Goal: Task Accomplishment & Management: Manage account settings

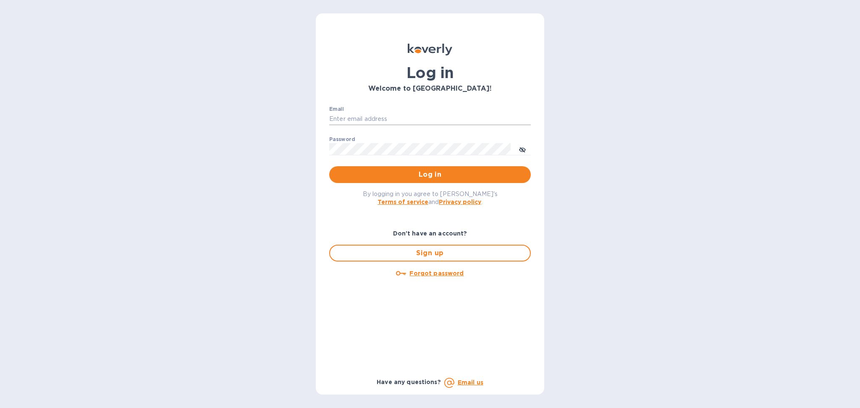
click at [353, 120] on input "Email" at bounding box center [430, 119] width 202 height 13
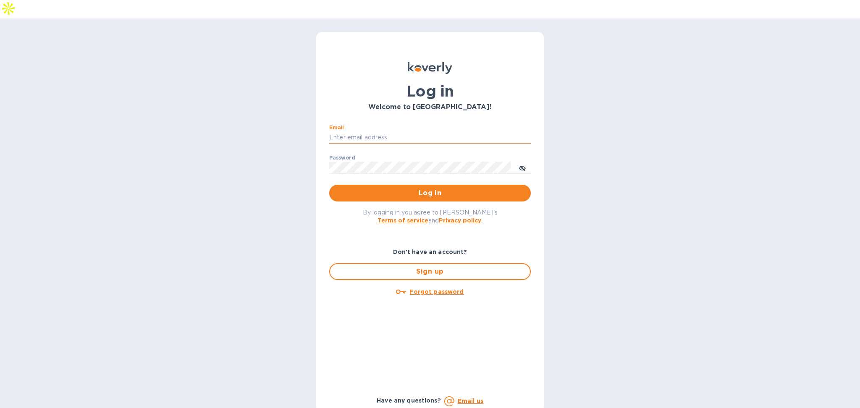
type input "[PERSON_NAME][EMAIL_ADDRESS][DOMAIN_NAME]"
click at [433, 185] on button "Log in" at bounding box center [430, 193] width 202 height 17
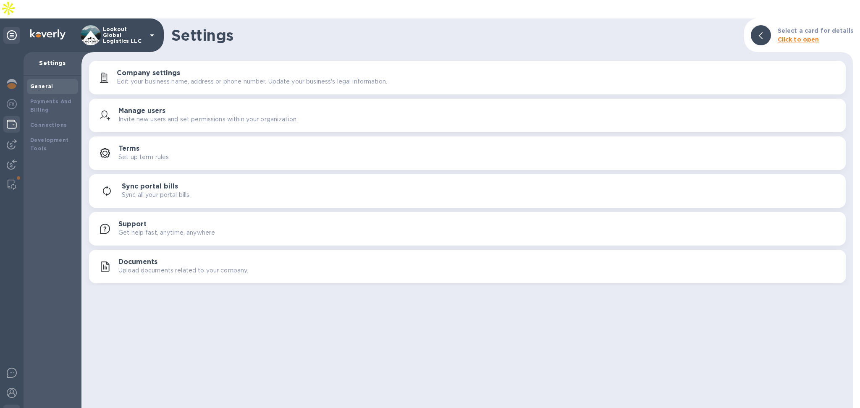
click at [15, 119] on img at bounding box center [12, 124] width 10 height 10
